Goal: Navigation & Orientation: Find specific page/section

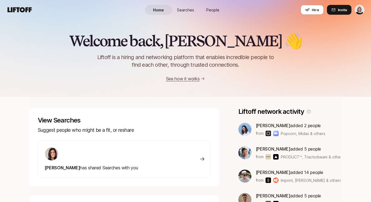
click at [1, 16] on nav "Home Searches People Hire Hire Invite" at bounding box center [185, 10] width 371 height 20
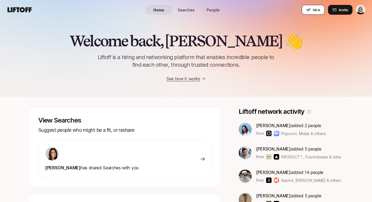
click at [318, 9] on span "Hire" at bounding box center [316, 9] width 7 height 5
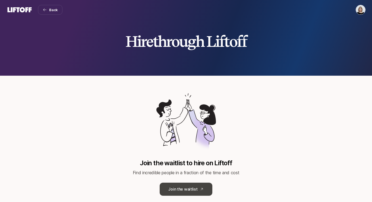
click at [185, 190] on link "Join the waitlist" at bounding box center [186, 188] width 52 height 13
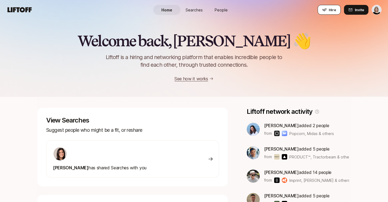
click at [331, 9] on span "Hire" at bounding box center [332, 9] width 7 height 5
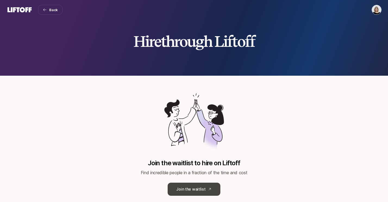
click at [190, 193] on link "Join the waitlist" at bounding box center [194, 188] width 52 height 13
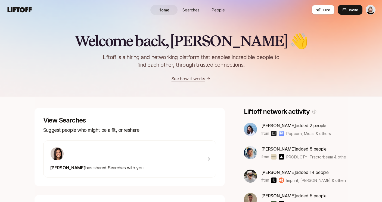
click at [160, 161] on div "[PERSON_NAME] has shared Searches with you" at bounding box center [129, 158] width 173 height 37
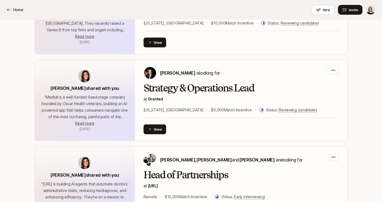
scroll to position [708, 0]
